Goal: Task Accomplishment & Management: Use online tool/utility

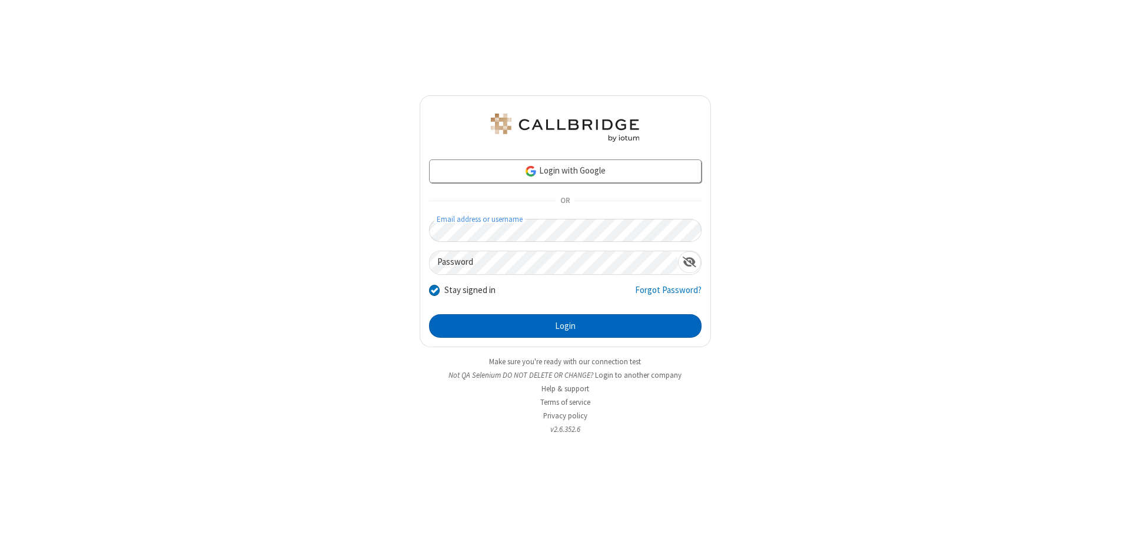
click at [565, 326] on button "Login" at bounding box center [565, 326] width 272 height 24
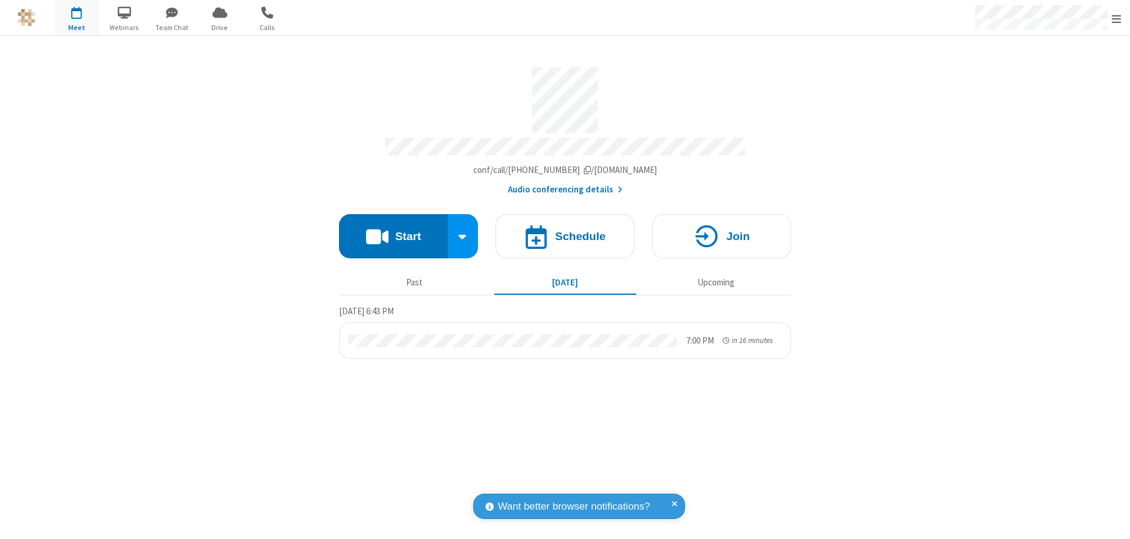
click at [1116, 18] on span "Open menu" at bounding box center [1116, 19] width 9 height 12
click at [219, 27] on span "Drive" at bounding box center [220, 27] width 44 height 11
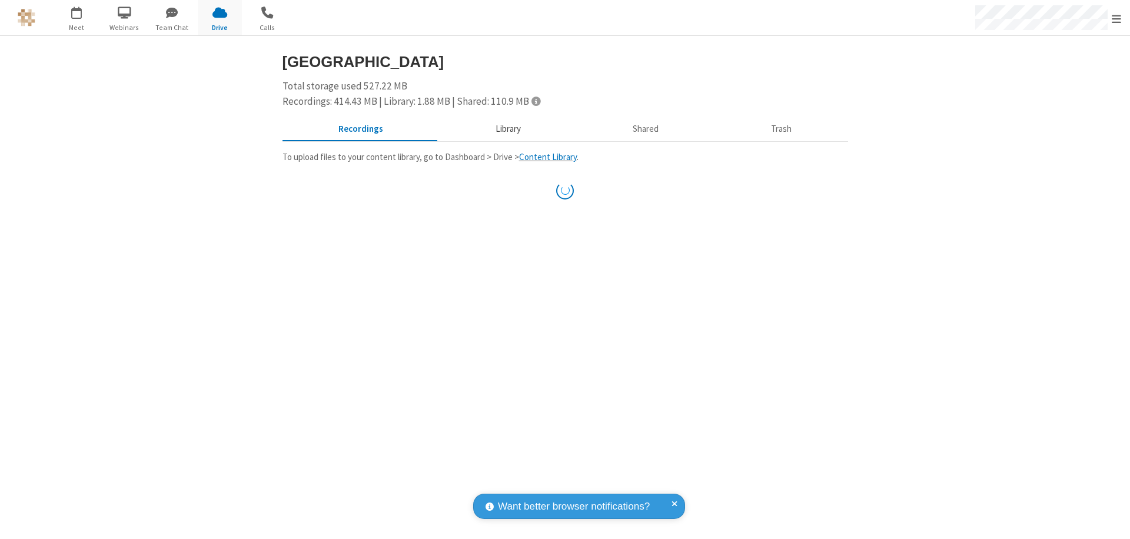
click at [506, 129] on button "Library" at bounding box center [508, 129] width 138 height 22
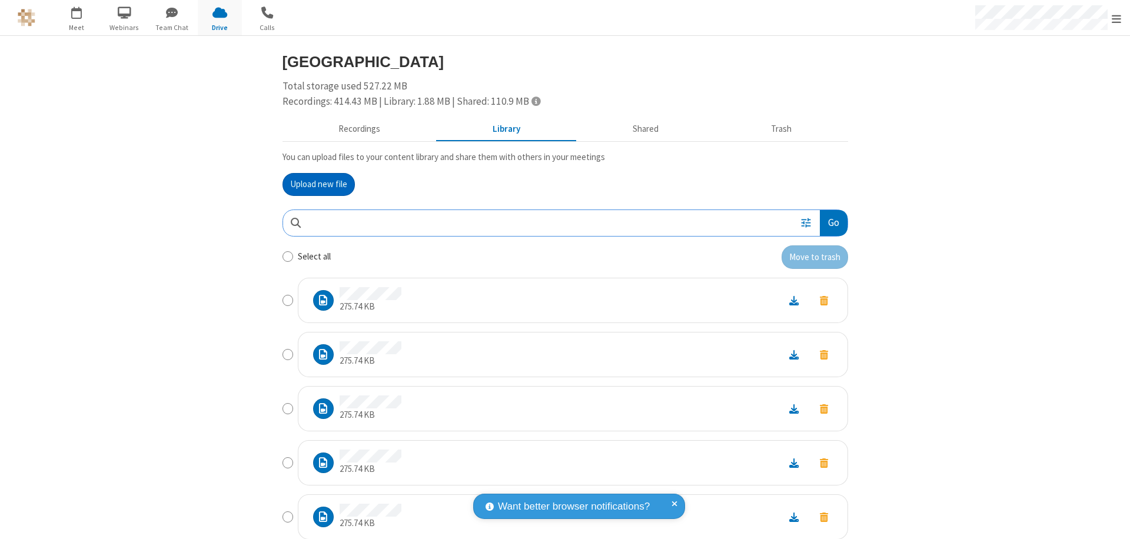
click at [828, 222] on button "Go" at bounding box center [833, 223] width 27 height 26
click at [318, 184] on button "Upload new file" at bounding box center [318, 185] width 72 height 24
